Goal: Find specific page/section: Find specific page/section

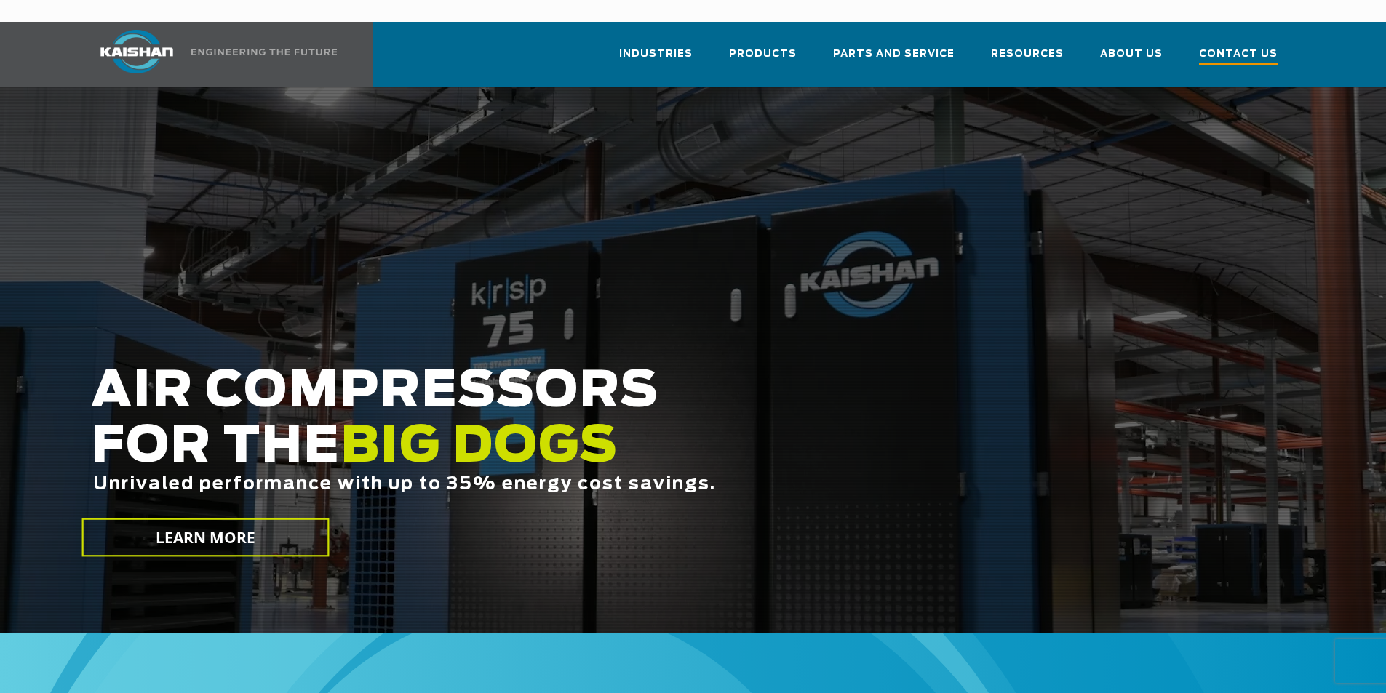
click at [1247, 46] on span "Contact Us" at bounding box center [1238, 56] width 79 height 20
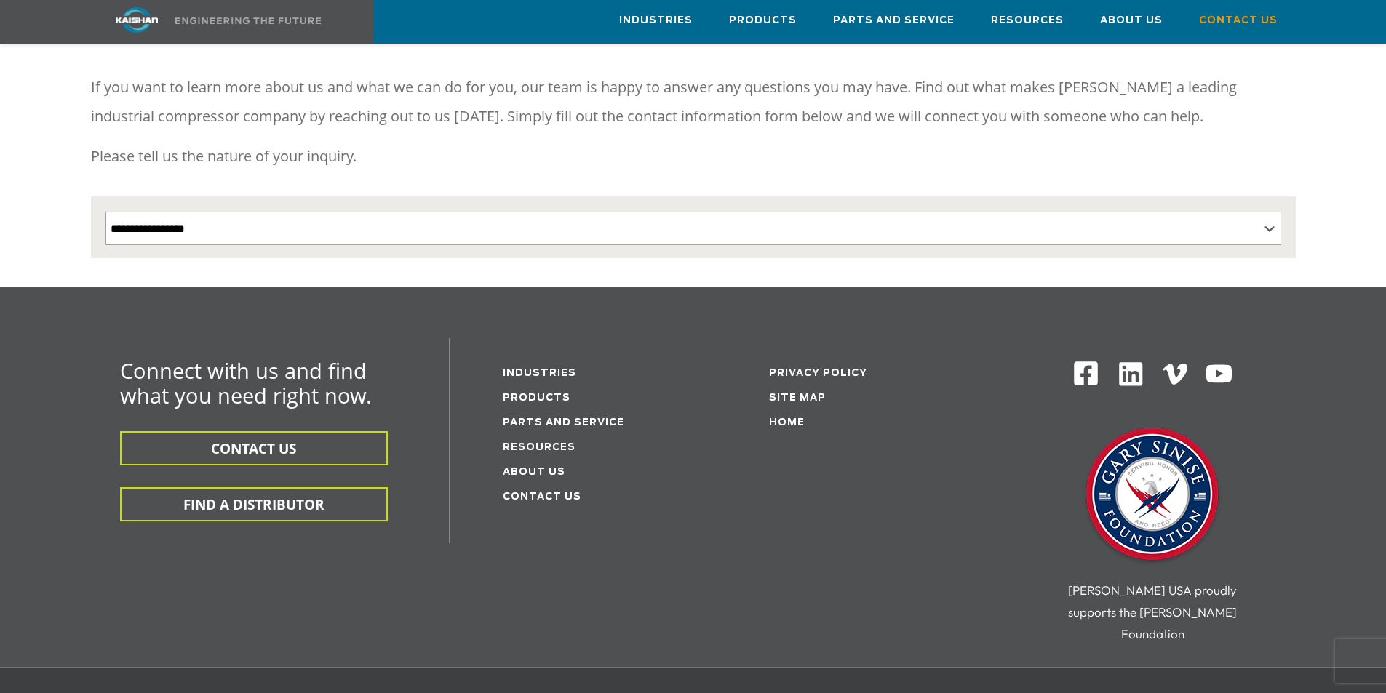
scroll to position [218, 0]
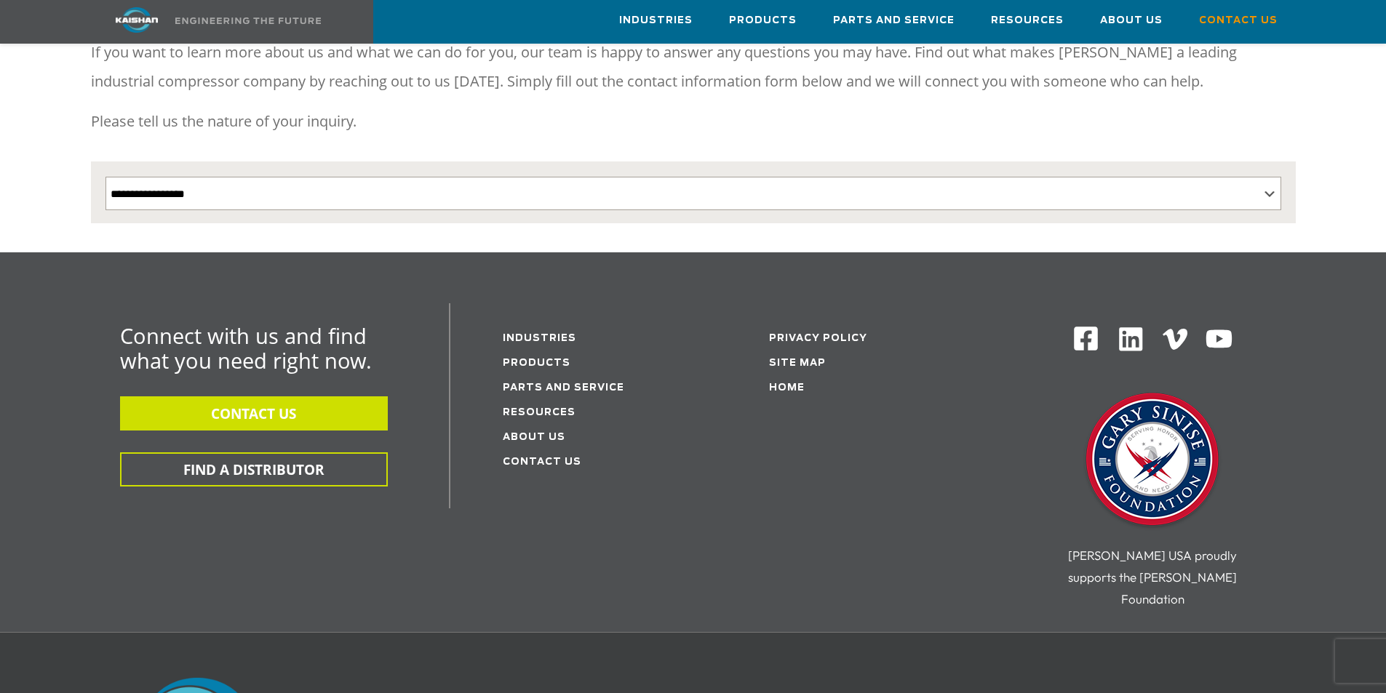
click at [203, 397] on button "CONTACT US" at bounding box center [254, 413] width 268 height 34
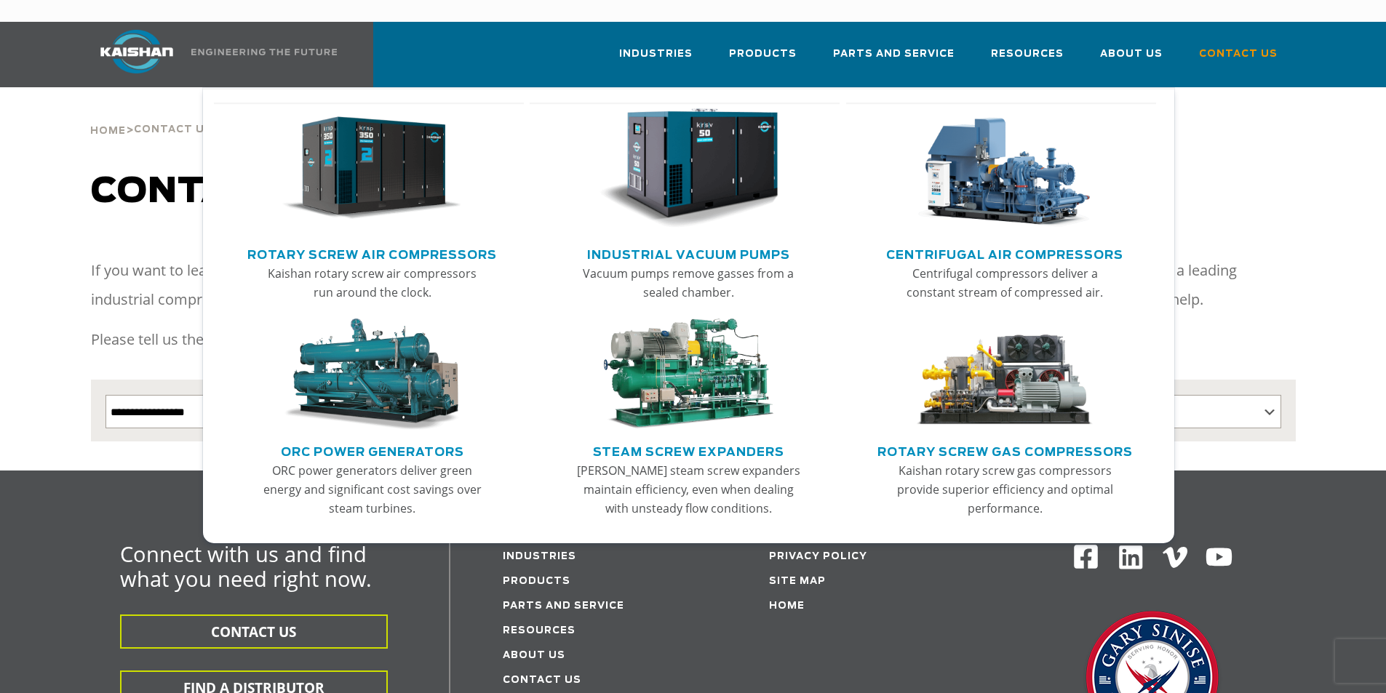
click at [745, 127] on img "Main menu" at bounding box center [688, 168] width 179 height 121
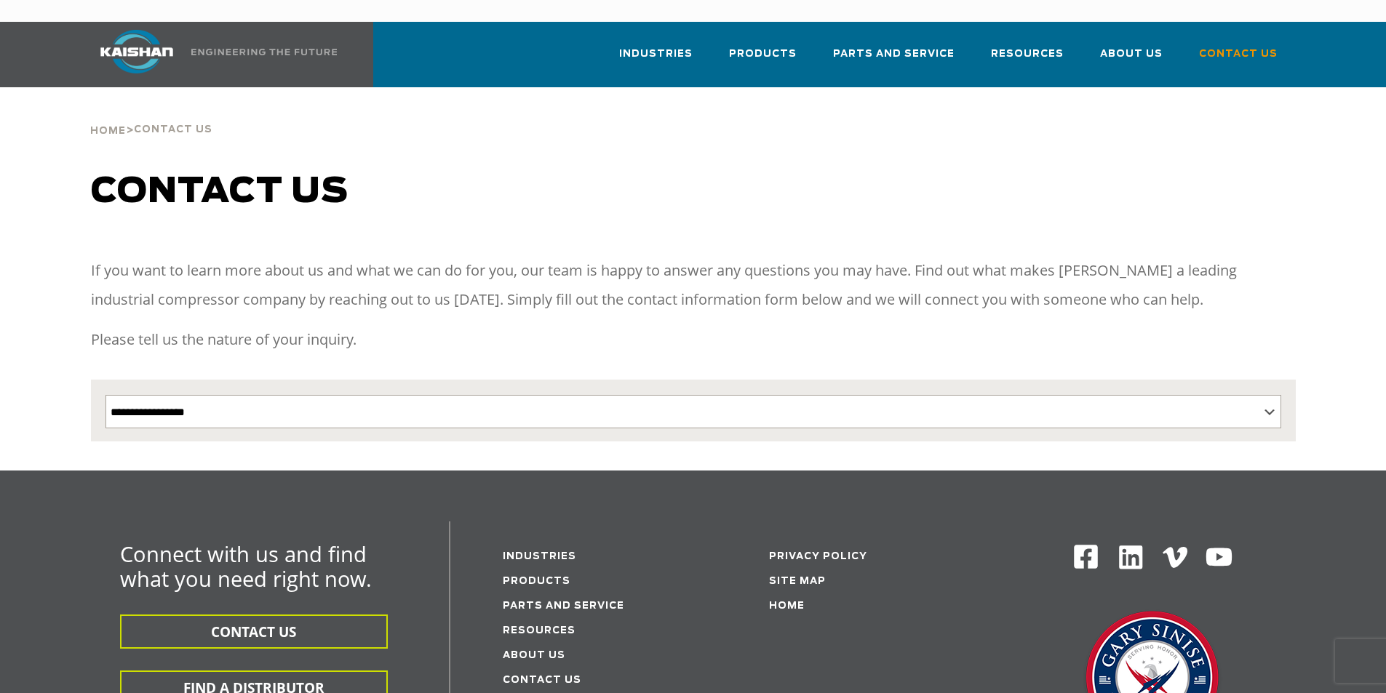
click at [135, 30] on img at bounding box center [136, 52] width 109 height 44
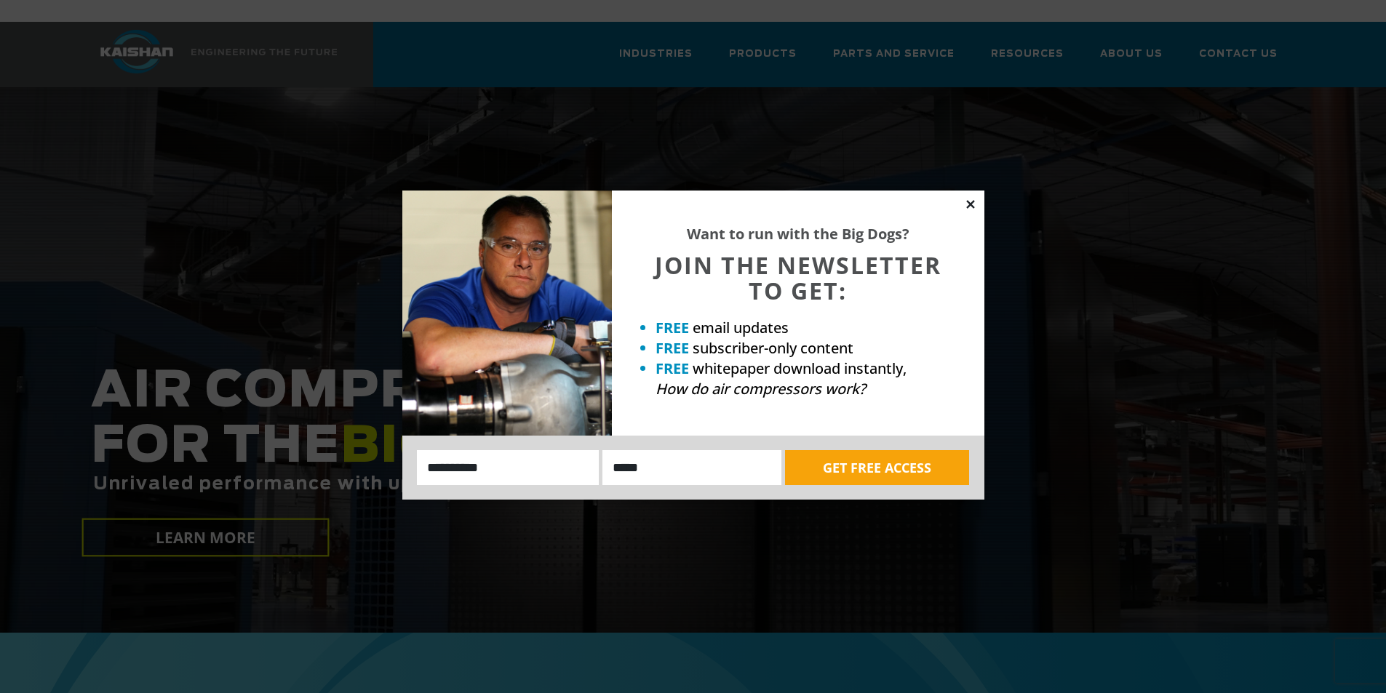
click at [969, 208] on icon at bounding box center [970, 204] width 13 height 13
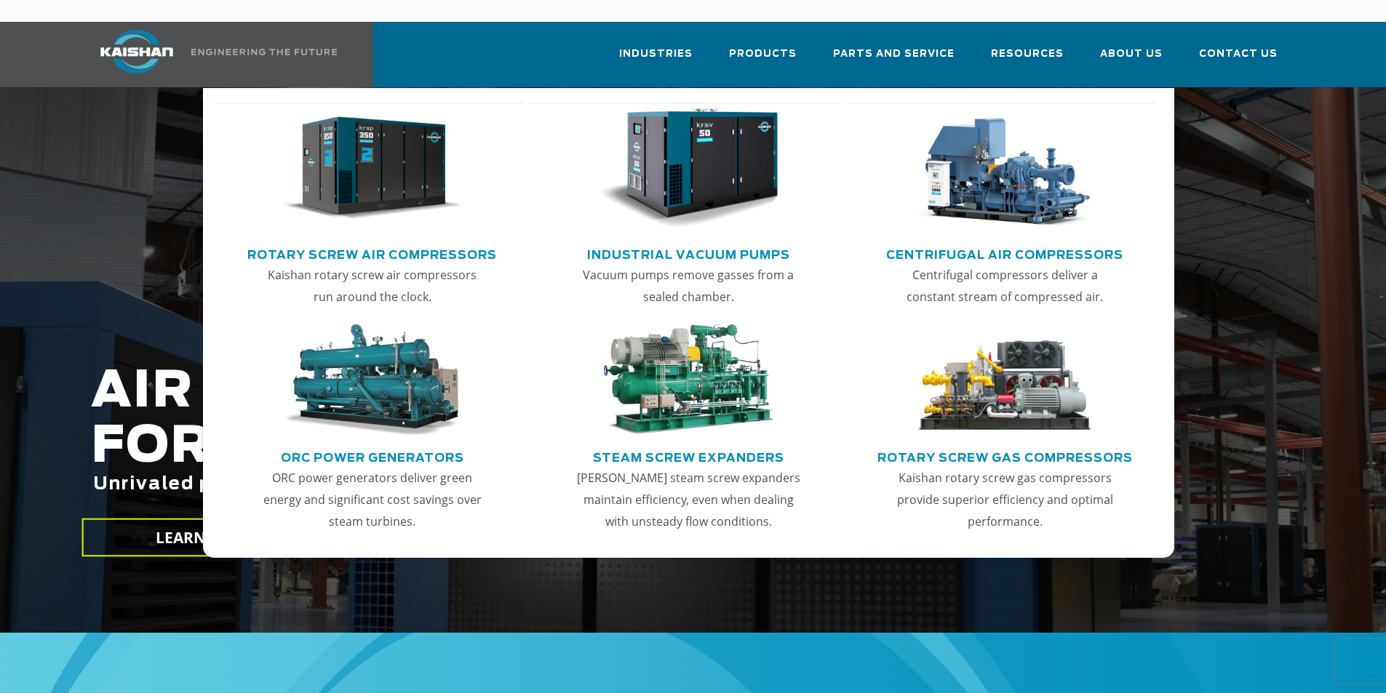
click at [365, 157] on img "Main menu" at bounding box center [371, 168] width 179 height 121
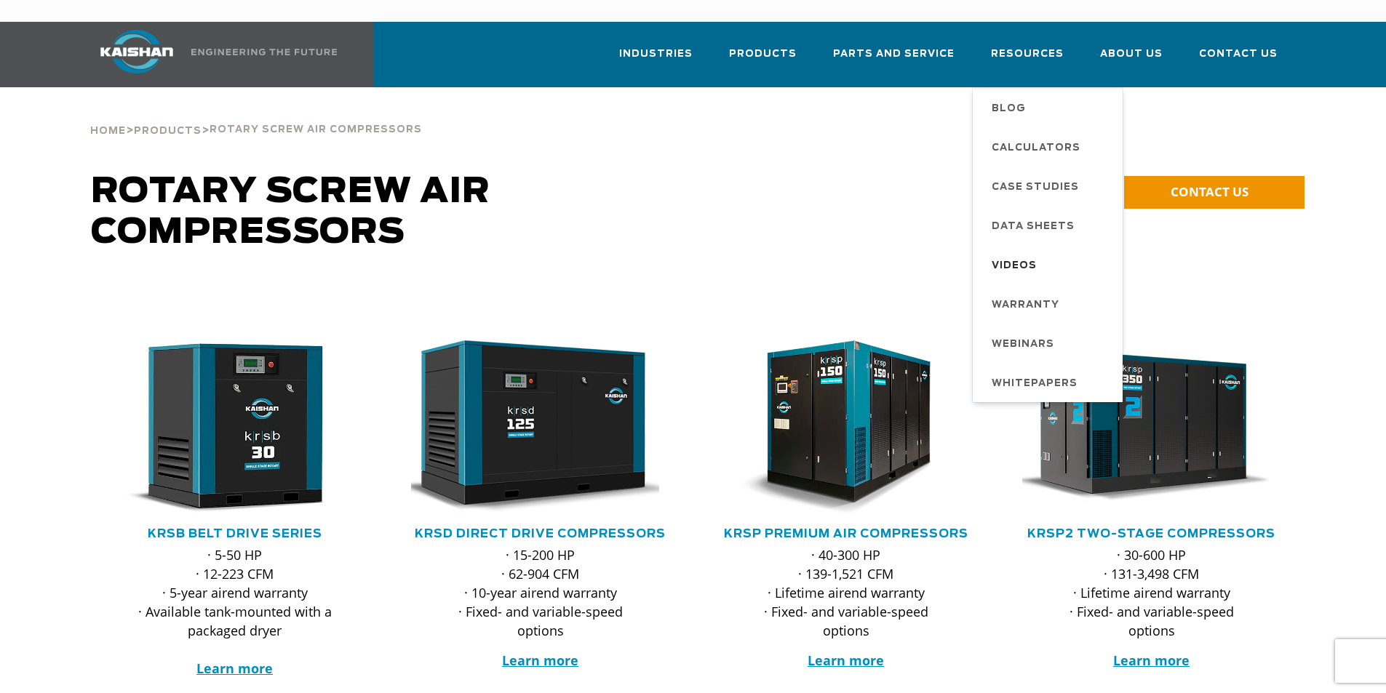
click at [1034, 254] on span "Videos" at bounding box center [1013, 266] width 45 height 25
